Goal: Task Accomplishment & Management: Complete application form

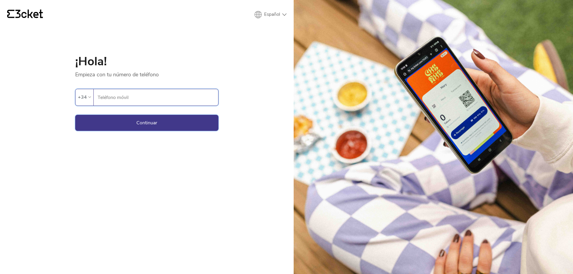
click at [195, 122] on button "Continuar" at bounding box center [146, 123] width 143 height 16
click at [206, 124] on button "Continuar" at bounding box center [146, 123] width 143 height 16
click at [185, 103] on input "Teléfono móvil" at bounding box center [157, 97] width 121 height 16
type input "645433714"
click at [191, 122] on button "Continuar" at bounding box center [146, 123] width 143 height 16
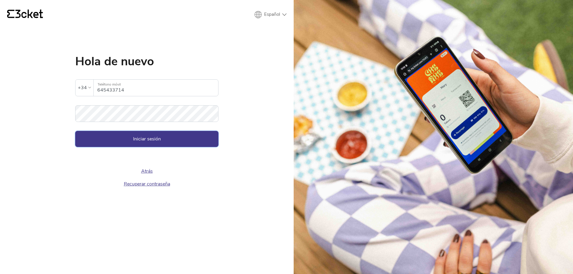
click at [196, 136] on button "Iniciar sesión" at bounding box center [146, 139] width 143 height 16
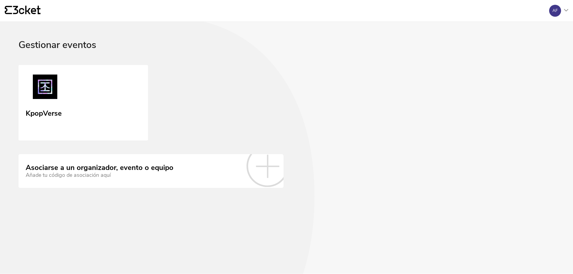
drag, startPoint x: 155, startPoint y: 98, endPoint x: 148, endPoint y: 99, distance: 6.6
click at [155, 98] on div "KpopVerse" at bounding box center [287, 103] width 536 height 76
click at [133, 103] on link "KpopVerse" at bounding box center [83, 102] width 132 height 77
